Goal: Task Accomplishment & Management: Complete application form

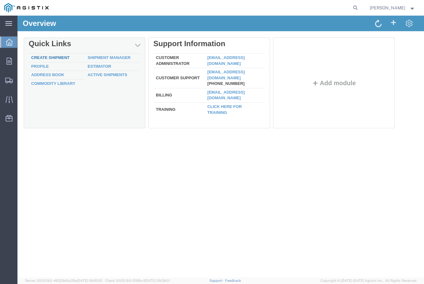
click at [54, 57] on link "Create Shipment" at bounding box center [50, 57] width 38 height 5
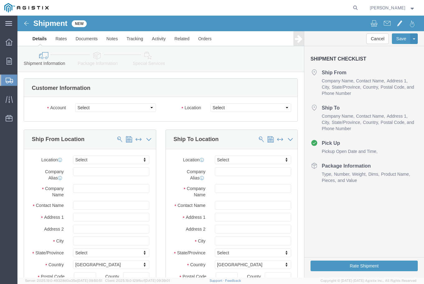
select select
click select "Select Fibergrate Composite Structures PG&E"
select select "12445"
click select "Select Fibergrate Composite Structures PG&E"
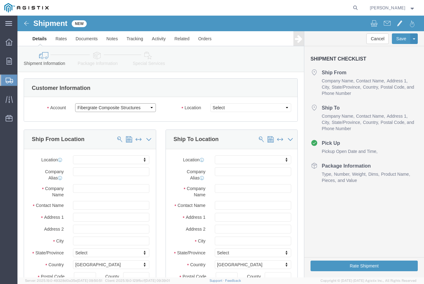
select select
click select "Select MASTER LOCATION"
click select "Select Fibergrate Composite Structures PG&E"
select select
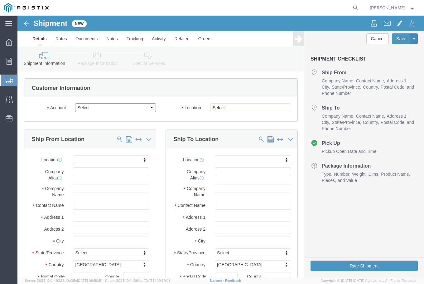
click select "Select Fibergrate Composite Structures PG&E"
select select
click select "Select Fibergrate Composite Structures PG&E"
select select "9596"
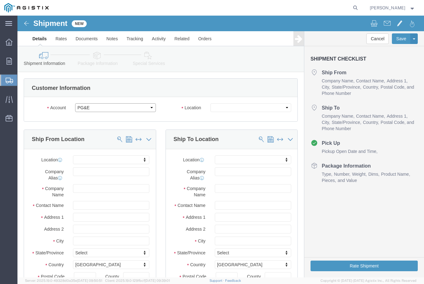
click select "Select Fibergrate Composite Structures PG&E"
select select "PURCHORD"
select select
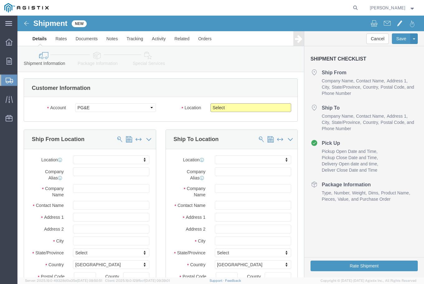
click select "Select All Others [GEOGRAPHIC_DATA] [GEOGRAPHIC_DATA] [GEOGRAPHIC_DATA] [GEOGRA…"
select select "23082"
click select "Select All Others [GEOGRAPHIC_DATA] [GEOGRAPHIC_DATA] [GEOGRAPHIC_DATA] [GEOGRA…"
click div "Account Select Fibergrate Composite Structures PG&E Location Select All Others …"
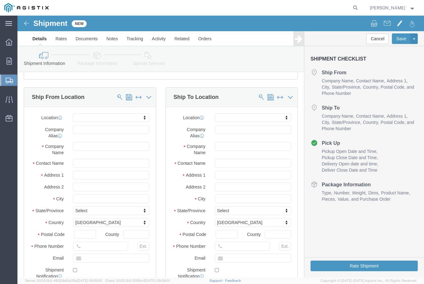
scroll to position [31, 0]
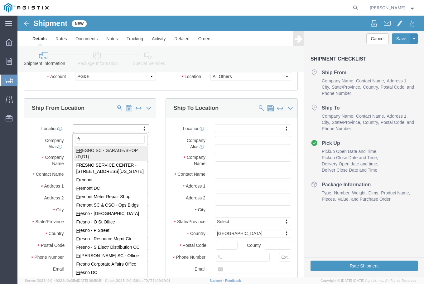
type input "f"
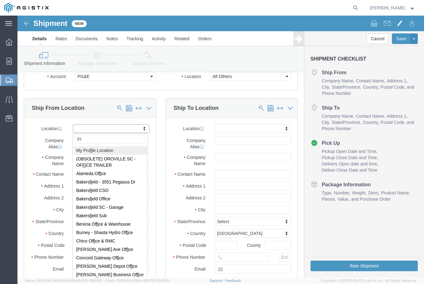
type input "F"
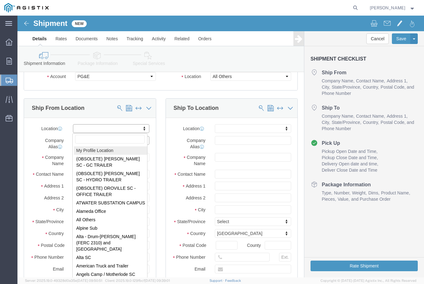
select select "MYPROFILE"
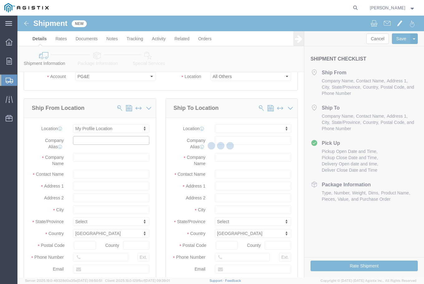
type input "Fibergrate Composite Structures"
type input "[PERSON_NAME]"
type input "900 FM 205"
type input "Stephenville"
type input "76401"
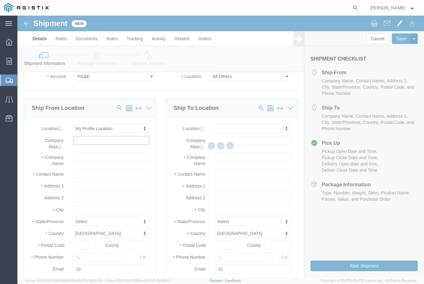
type input "[PHONE_NUMBER]"
type input "[EMAIL_ADDRESS][DOMAIN_NAME]"
checkbox input "true"
select select "[GEOGRAPHIC_DATA]"
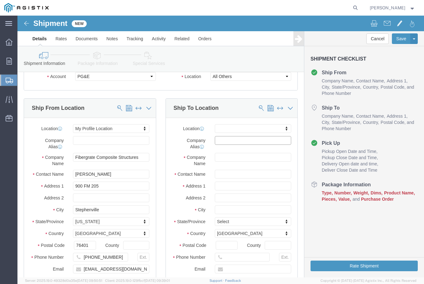
click input "text"
type input "lincoln"
select select "71603"
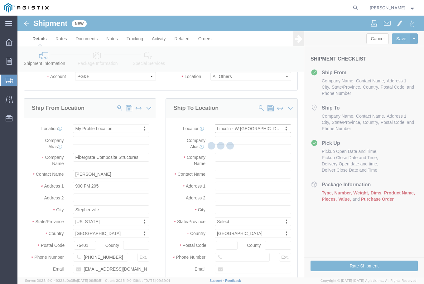
type input "PG&E"
type input "[STREET_ADDRESS]"
type input "Lincoln"
type input "95648"
select select "CA"
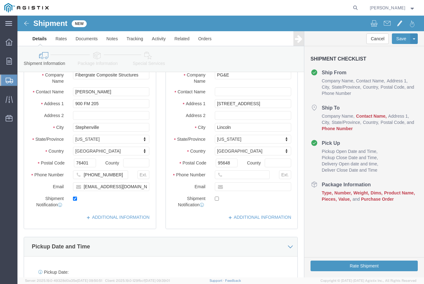
scroll to position [125, 0]
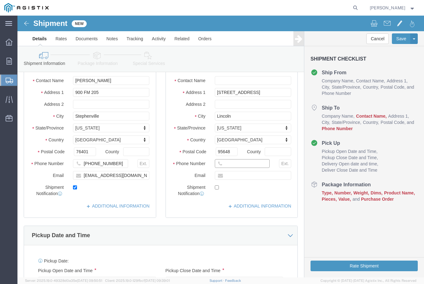
click input "text"
click input "707-"
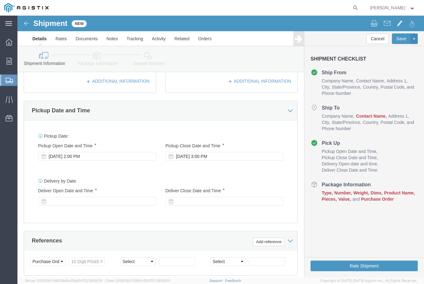
scroll to position [281, 0]
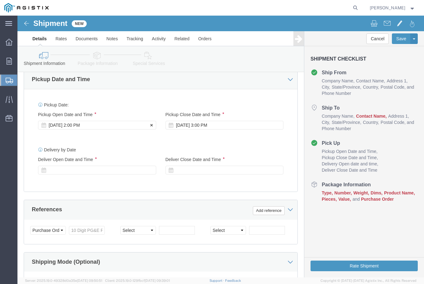
type input "[PHONE_NUMBER]"
click div "[DATE] 2:00 PM"
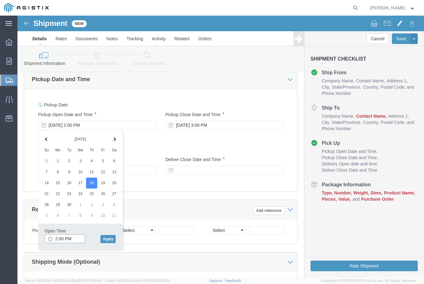
click input "2:00 PM"
type input "12:00 PM"
click button "Apply"
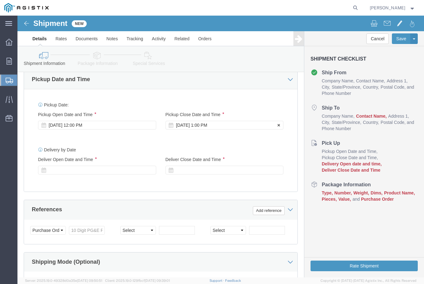
click div "[DATE] 1:00 PM"
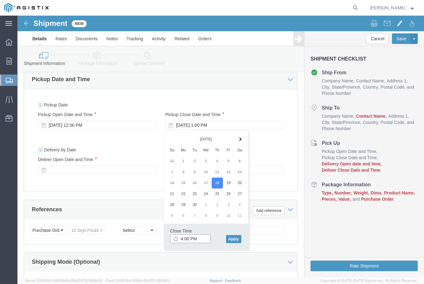
type input "5:00 PM"
click button "Apply"
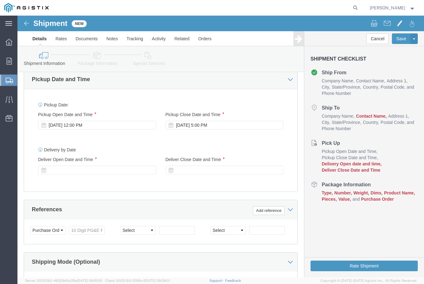
click div "Delivery by Date Delivery Start Date Delivery Start Time Deliver Open Date and …"
click div
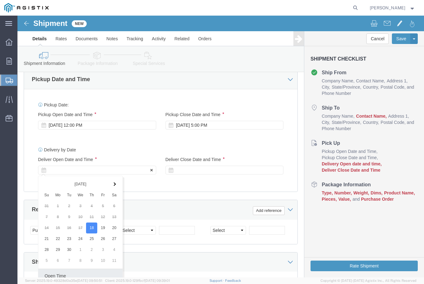
scroll to position [385, 0]
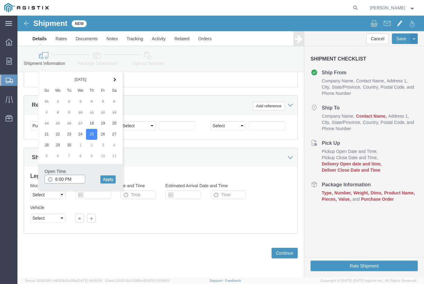
click input "6:00 PM"
type input "8:00 AM"
click div "Open Time 8:00 AM [DATE] 6:00 PM - [DATE] 6:00 PM Cancel Apply"
click button "Apply"
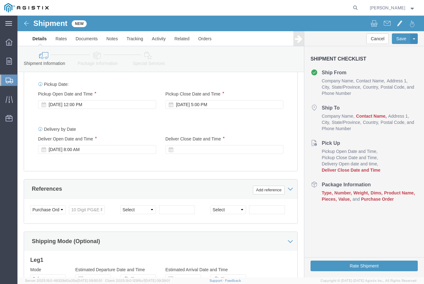
scroll to position [292, 0]
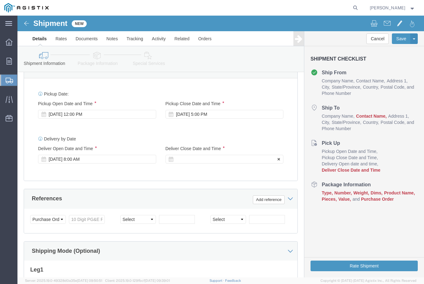
click div
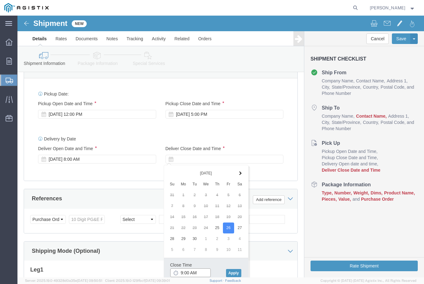
click input "9:00 AM"
type input "3:00 PM"
click button "Apply"
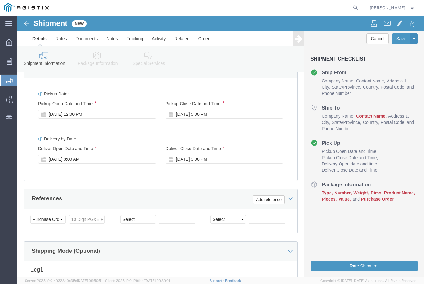
click div "Pickup Date: Pickup Start Date Pickup Start Time Pickup Open Date and Time [DAT…"
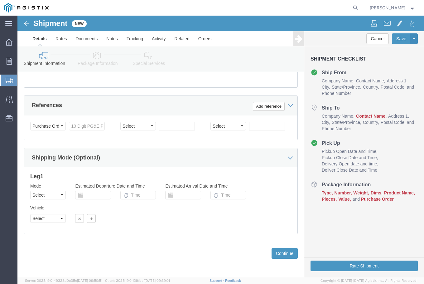
scroll to position [385, 0]
click input "text"
type input "2701221059"
click select "Select Account Type Activity ID Airline Appointment Number ASN Batch Request # …"
select select "SALEORDR"
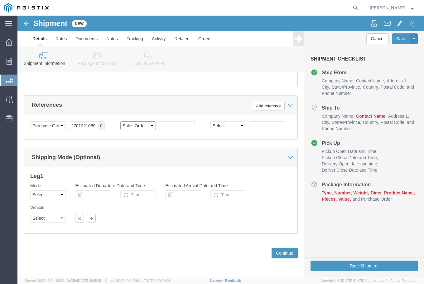
click select "Select Account Type Activity ID Airline Appointment Number ASN Batch Request # …"
click input "text"
type input "720006901"
click select "Select Account Type Activity ID Airline Appointment Number ASN Batch Request # …"
select select "PURCHORD"
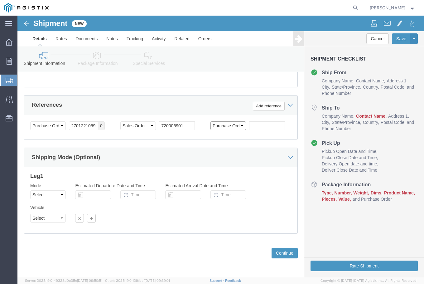
click select "Select Account Type Activity ID Airline Appointment Number ASN Batch Request # …"
click input "text"
type input "5365"
click select "Select Air Less than Truckload Multi-Leg Ocean Freight Rail Small Parcel Truckl…"
select select "LTL"
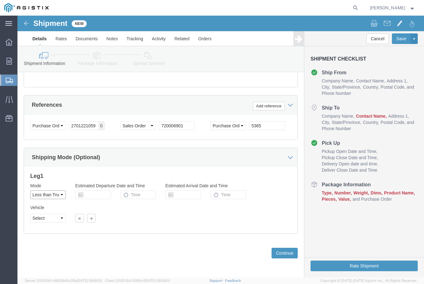
click select "Select Air Less than Truckload Multi-Leg Ocean Freight Rail Small Parcel Truckl…"
click select "Select Straight Truck"
click div "Vehicle Select Straight Truck"
click button "Continue"
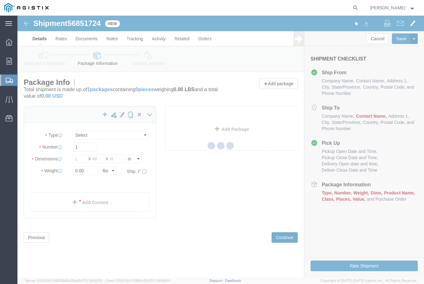
select select "CBOX"
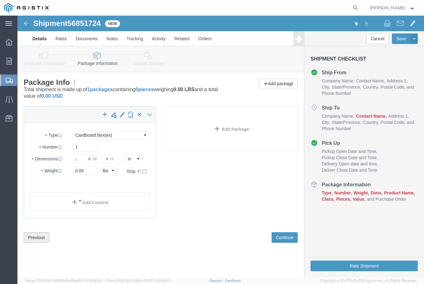
click button "Previous"
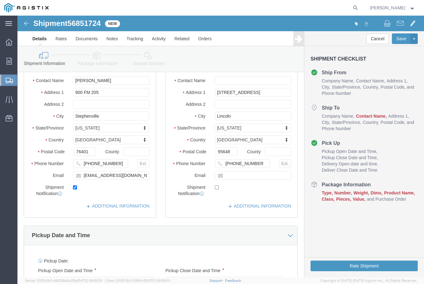
scroll to position [94, 0]
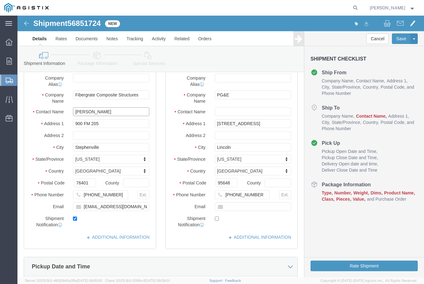
click input "[PERSON_NAME]"
drag, startPoint x: 67, startPoint y: 94, endPoint x: 41, endPoint y: 94, distance: 26.2
click div "Contact Name [PERSON_NAME]"
type input "a"
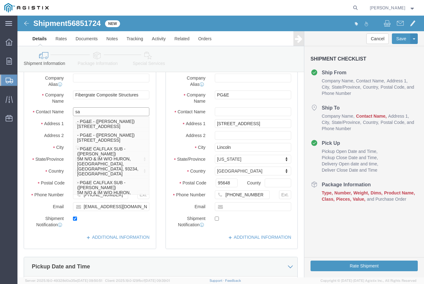
type input "s"
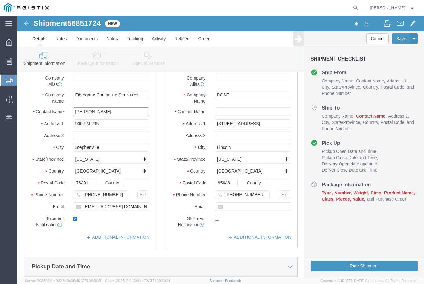
type input "[PERSON_NAME]"
click div "Location My Profile Location My Profile Location (OBSOLETE) [GEOGRAPHIC_DATA] S…"
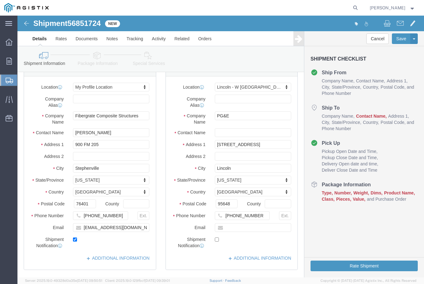
scroll to position [62, 0]
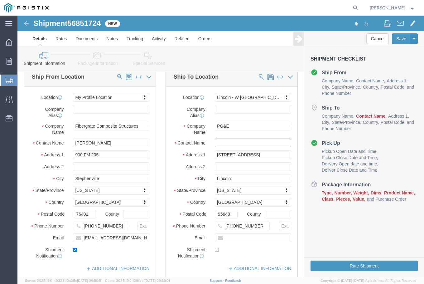
click input "text"
type input "[PERSON_NAME]"
click label "Address 1"
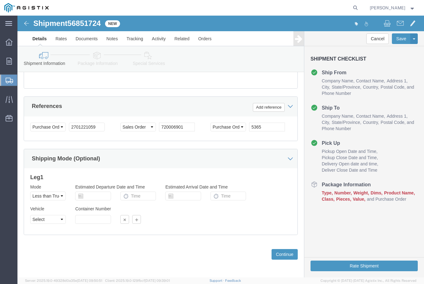
scroll to position [385, 0]
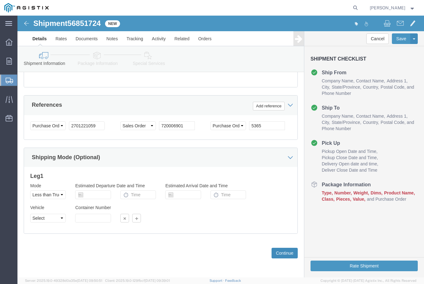
click button "Continue"
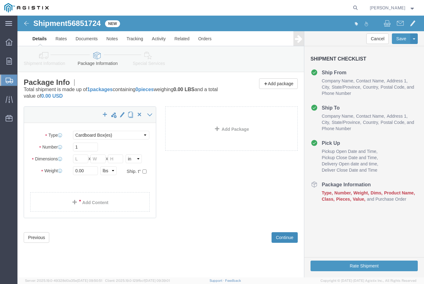
scroll to position [0, 0]
click select "Select Bulk Bundle(s) Cardboard Box(es) Carton(s) Crate(s) Drum(s) (Fiberboard)…"
click input "text"
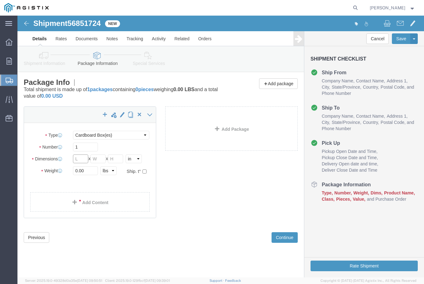
click input "text"
type input "15"
type input "8"
click input "0.00"
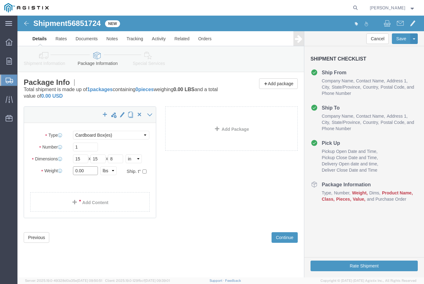
click input "0.00"
type input "9"
click span
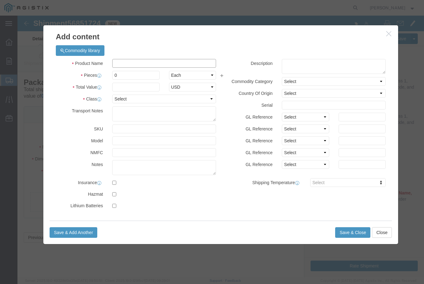
click input "text"
type input "b"
type input "BOND KIT"
type input "2"
click input "text"
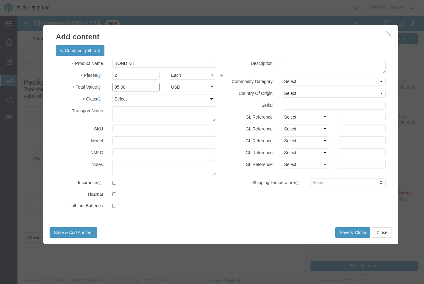
type input "95.00"
click select "Select 50 55 60 65 70 85 92.5 100 125 175 250 300 400"
select select "85"
click select "Select 50 55 60 65 70 85 92.5 100 125 175 250 300 400"
click input "checkbox"
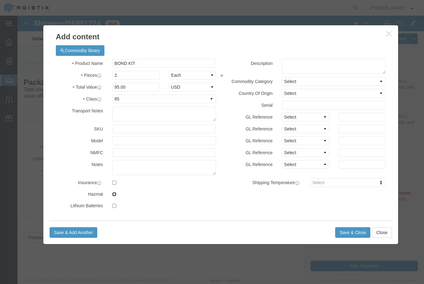
checkbox input "true"
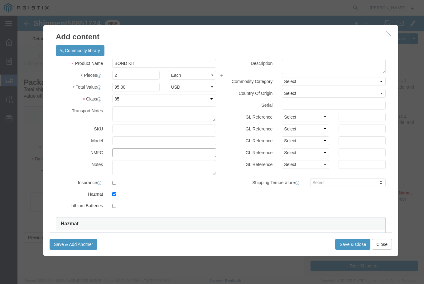
click input "text"
type input "044155-02"
click div "SKU"
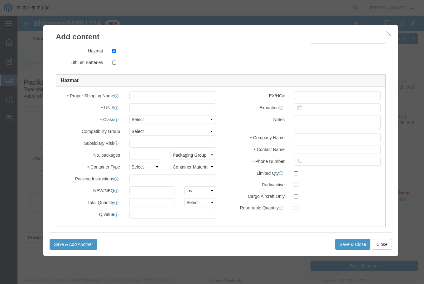
scroll to position [152, 0]
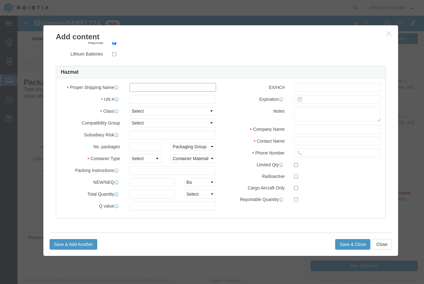
click input "text"
type input "R"
type input "TRIETHYLENETRAMINE"
type input "2259"
click select "Select 1 Explosive 1.1 Explosive 1.2 Explosive 1.3 Explosive 1.4 Explosive 1.5 …"
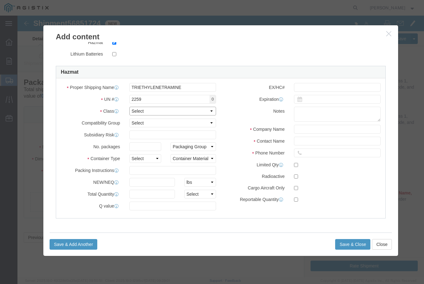
select select "8 Corrosive"
click select "Select 1 Explosive 1.1 Explosive 1.2 Explosive 1.3 Explosive 1.4 Explosive 1.5 …"
click select "Select A B C D E F G H J K L N S"
click label "Compatibility Group"
click select "Select 1 - Drums 2 - Reserved 3 - Jerricans 4 - Boxes 5 - Bags 6 - Composite Pa…"
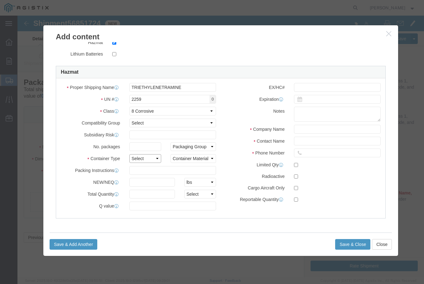
select select "JERRICANS"
click select "Select 1 - Drums 2 - Reserved 3 - Jerricans 4 - Boxes 5 - Bags 6 - Composite Pa…"
click input "text"
type input "c"
type input "CHEMTEL"
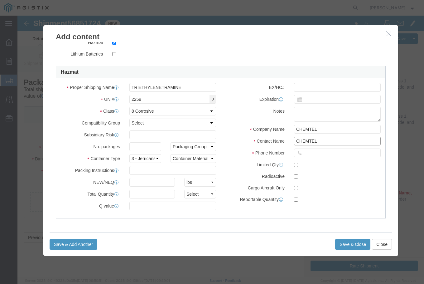
type input "CHEMTEL"
type input "[PHONE_NUMBER]"
click input "text"
click div "Proper Shipping Name TRIETHYLENETRAMINE UN # 2259 0 Class Select 1 Explosive 1.…"
click select "Packaging Group I II III"
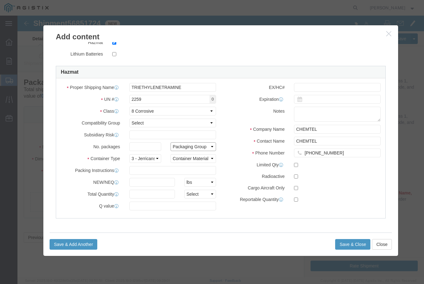
select select "II"
click select "Packaging Group I II III"
click label "Contact Name"
click select "Container Material A - Steel (all types and surface treatments) B - Aluminum C …"
select select "ALUMINIUM"
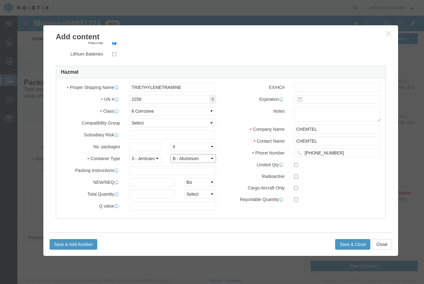
click select "Container Material A - Steel (all types and surface treatments) B - Aluminum C …"
click label "Phone Number"
click button "Save & Close"
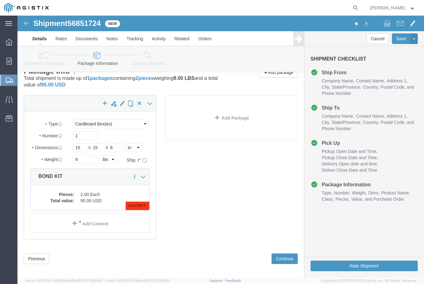
scroll to position [17, 0]
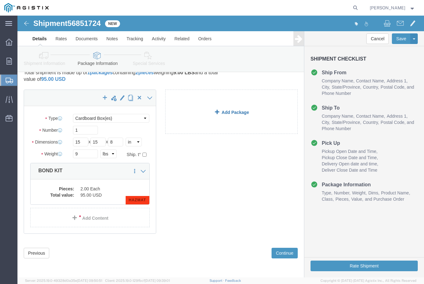
click link "Add Package"
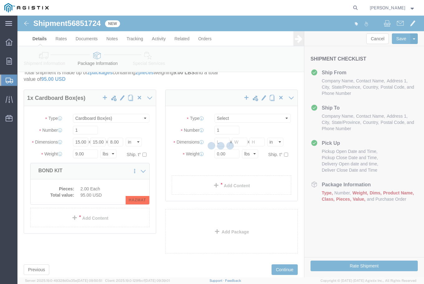
scroll to position [0, 0]
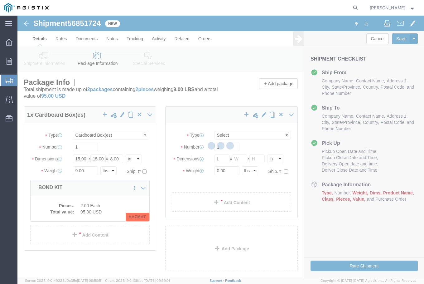
select select "CBOX"
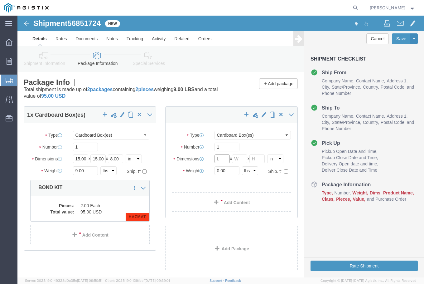
click input "text"
type input "6"
type input "8"
drag, startPoint x: 211, startPoint y: 158, endPoint x: 198, endPoint y: 150, distance: 15.3
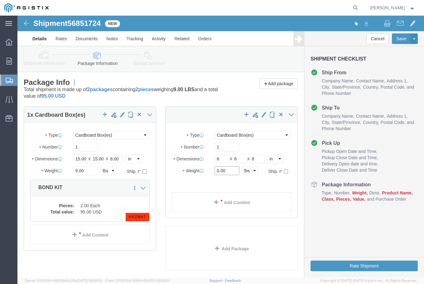
click div "Package Type Select Bulk Bundle(s) Cardboard Box(es) Carton(s) Crate(s) Drum(s)…"
type input "2"
click link "Add Content"
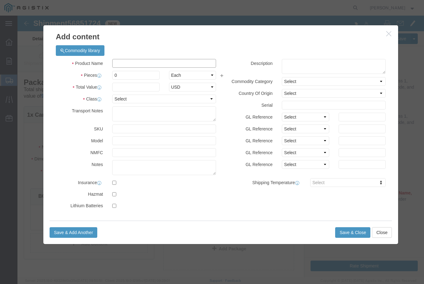
click input "text"
type input "SEAL KIT, INSULATING EPOXY"
drag, startPoint x: 101, startPoint y: 63, endPoint x: 71, endPoint y: 45, distance: 35.0
click div "Product Name SEAL KIT, INSULATING EPOXY Pieces 0 Select Bag Barrels 100Board Fe…"
type input "1"
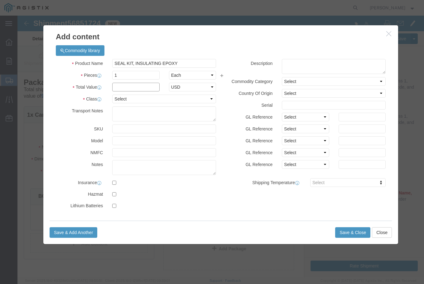
click input "text"
type input "25"
click select "Select 50 55 60 65 70 85 92.5 100 125 175 250 300 400"
select select "55"
click select "Select 50 55 60 65 70 85 92.5 100 125 175 250 300 400"
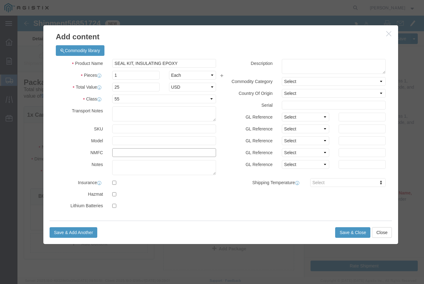
click input "text"
type input "150005-06"
click div "Product Name SEAL KIT, INSULATING EPOXY Pieces 1 Select Bag Barrels 100Board Fe…"
click button "Save & Close"
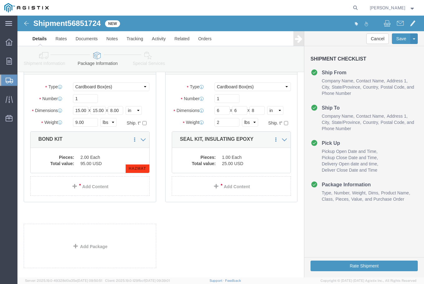
scroll to position [80, 0]
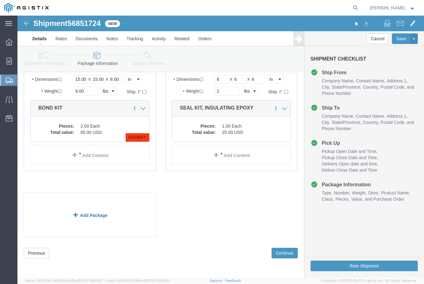
click link "Add Package"
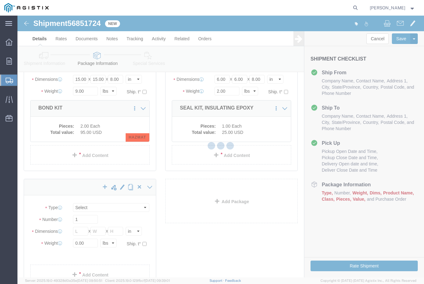
scroll to position [0, 0]
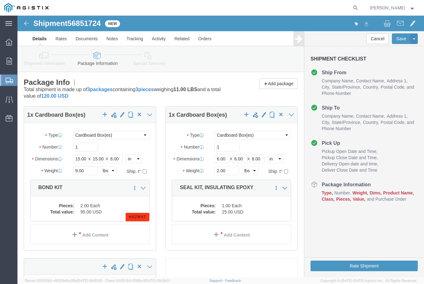
select select "CBOX"
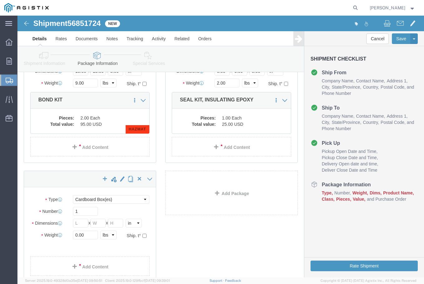
scroll to position [94, 0]
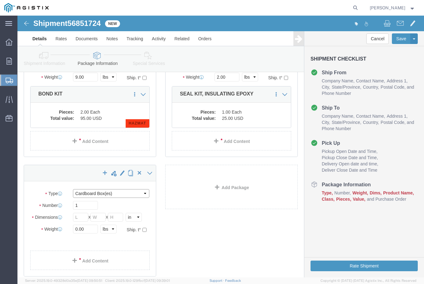
click select "Select Bulk Bundle(s) Cardboard Box(es) Carton(s) Crate(s) Drum(s) (Fiberboard)…"
select select "PONS"
click select "Select Bulk Bundle(s) Cardboard Box(es) Carton(s) Crate(s) Drum(s) (Fiberboard)…"
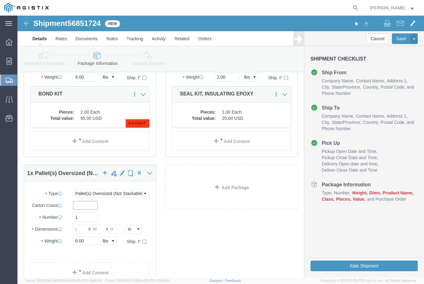
click input "text"
type input "1"
click div "Carton Count 1"
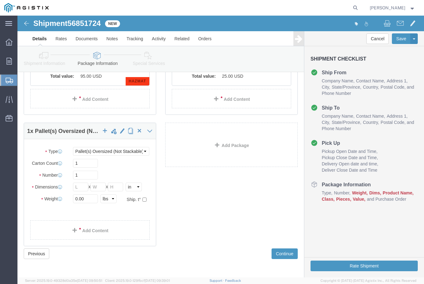
scroll to position [136, 0]
click input "text"
type input "122"
type input "25"
type input "24"
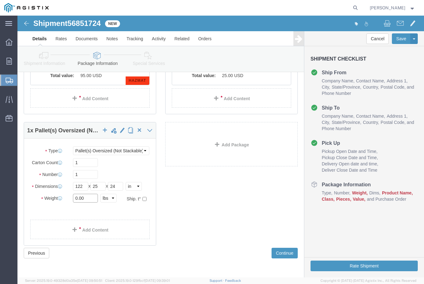
drag, startPoint x: 73, startPoint y: 193, endPoint x: 46, endPoint y: 178, distance: 30.9
click div "Package Type Select Bulk Bundle(s) Cardboard Box(es) Carton(s) Crate(s) Drum(s)…"
type input "110"
click div "1 x Cardboard Box(es) Package Type Select Bulk Bundle(s) Cardboard Box(es) Cart…"
click link "Add Content"
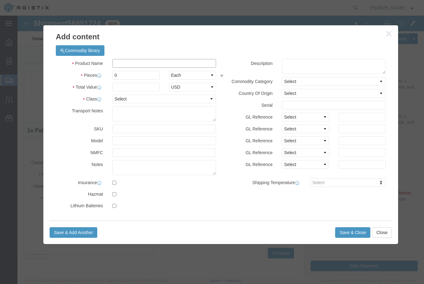
click input "text"
type input "y"
type input "Y"
type input "FRP HANDRAIL AND HARDWARE ATTACHED"
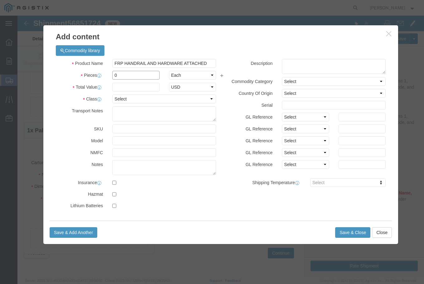
drag, startPoint x: 100, startPoint y: 62, endPoint x: 75, endPoint y: 48, distance: 29.2
click div "Product Name FRP HANDRAIL AND HARDWARE ATTACHED Pieces 0 Select Bag Barrels 100…"
type input "14"
click input "text"
type input "2875"
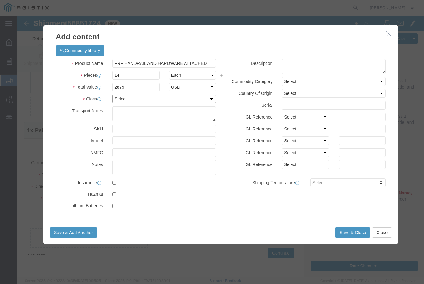
click select "Select 50 55 60 65 70 85 92.5 100 125 175 250 300 400"
select select "250"
click select "Select 50 55 60 65 70 85 92.5 100 125 175 250 300 400"
click textarea
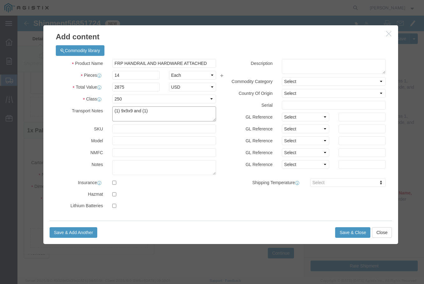
click textarea "(1) 9x9x9 and (1)"
click textarea "(1) 9x9x9 Bucket and (1)"
type textarea "(1) 9x9x9 Bucket and (1) 13x10x8 Box Attached"
click div "14"
type input "16"
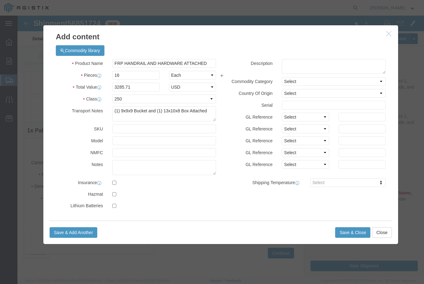
click label "Pieces"
drag, startPoint x: 121, startPoint y: 71, endPoint x: 89, endPoint y: 66, distance: 32.0
click div "Product Name FRP HANDRAIL AND HARDWARE ATTACHED Pieces 16 Select Bag Barrels 10…"
type input "2875"
click label "GL Reference"
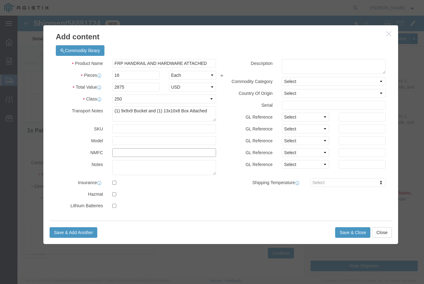
click input "text"
type input "156600-09"
click label "GL Reference"
click button "Save & Close"
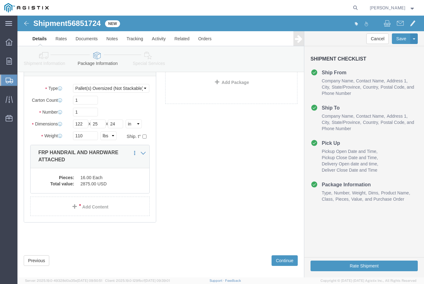
scroll to position [220, 0]
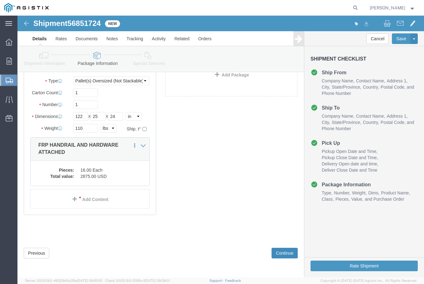
click button "Continue"
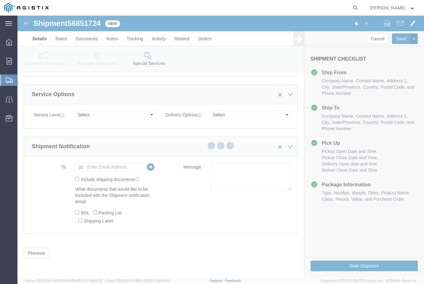
scroll to position [118, 0]
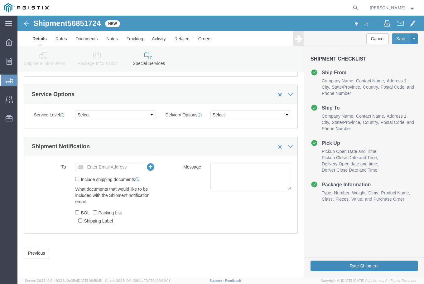
click button "Rate Shipment"
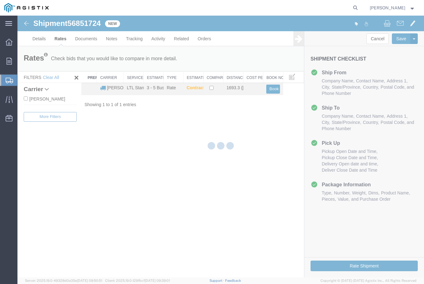
scroll to position [0, 0]
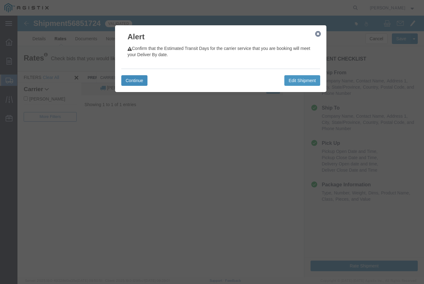
click at [136, 81] on button "Continue" at bounding box center [134, 80] width 26 height 11
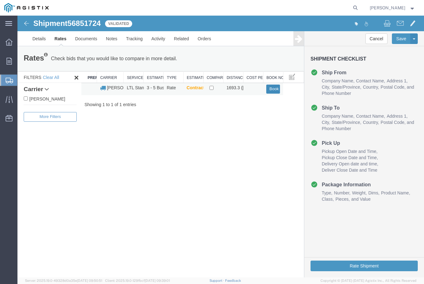
click at [272, 91] on button "Book" at bounding box center [274, 89] width 14 height 9
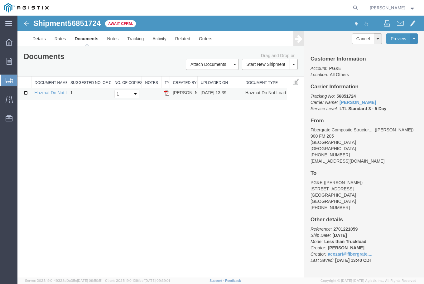
click at [25, 93] on input "checkbox" at bounding box center [26, 93] width 4 height 4
checkbox input "true"
click at [55, 92] on link "Hazmat Do Not Load Table" at bounding box center [61, 92] width 52 height 5
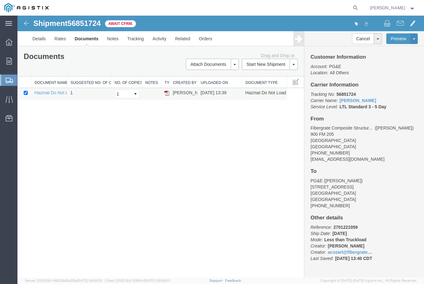
click at [167, 93] on img at bounding box center [166, 92] width 5 height 5
